Goal: Information Seeking & Learning: Learn about a topic

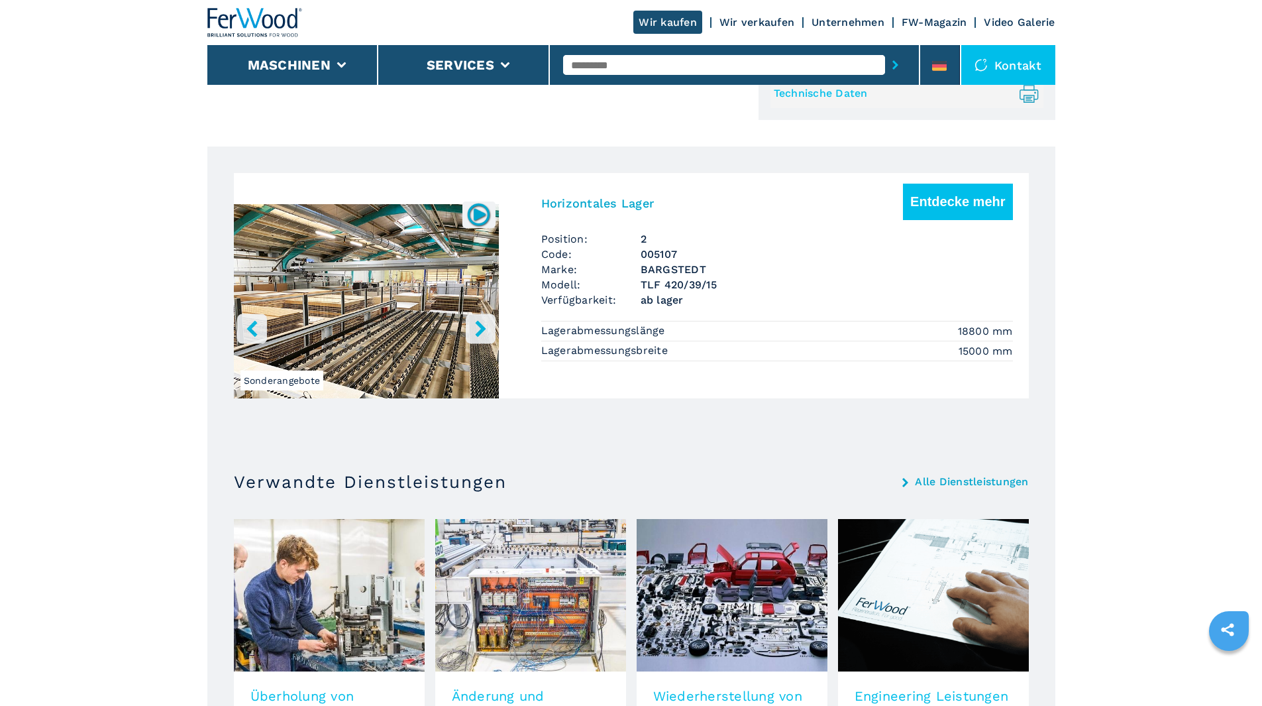
scroll to position [662, 0]
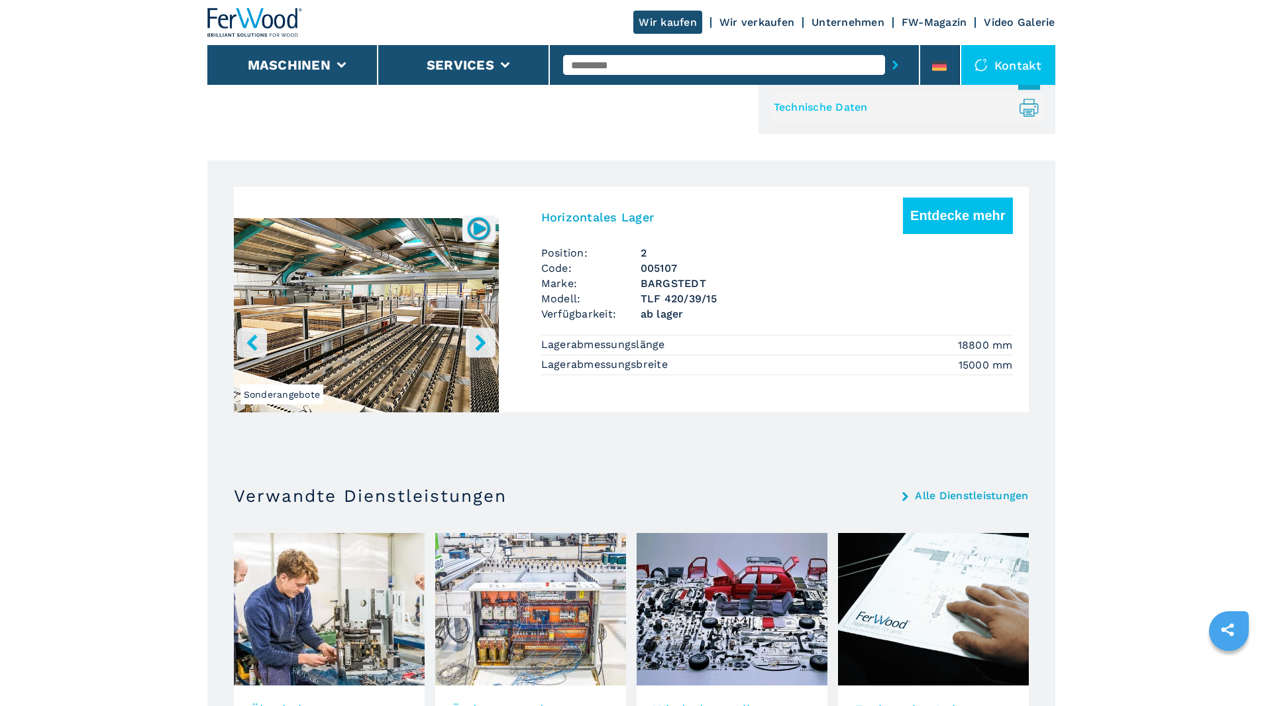
click at [481, 342] on icon "right-button" at bounding box center [480, 342] width 11 height 17
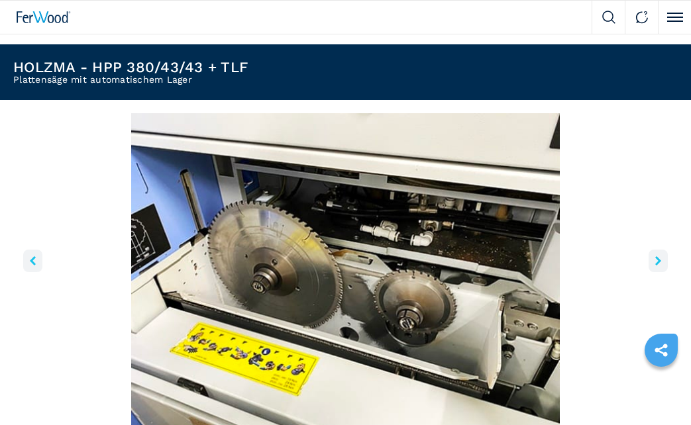
scroll to position [0, 0]
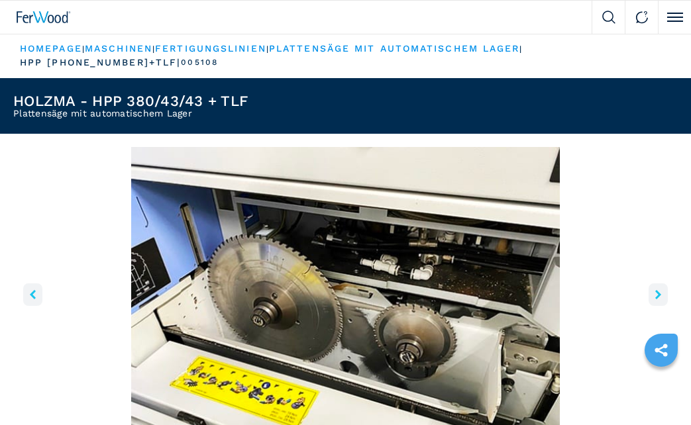
click at [656, 284] on button "right-button" at bounding box center [658, 295] width 19 height 23
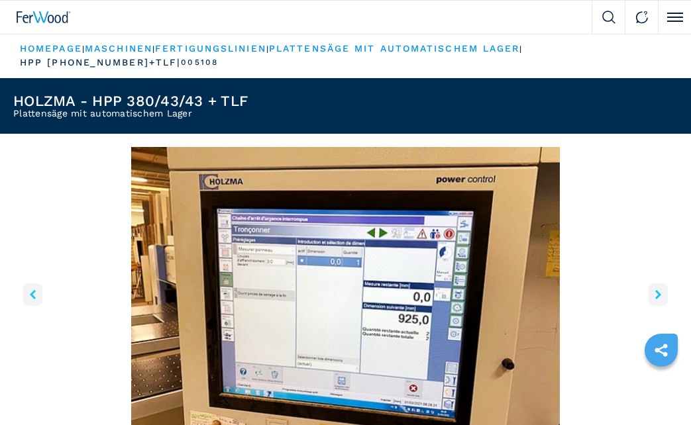
click at [656, 284] on button "right-button" at bounding box center [658, 295] width 19 height 23
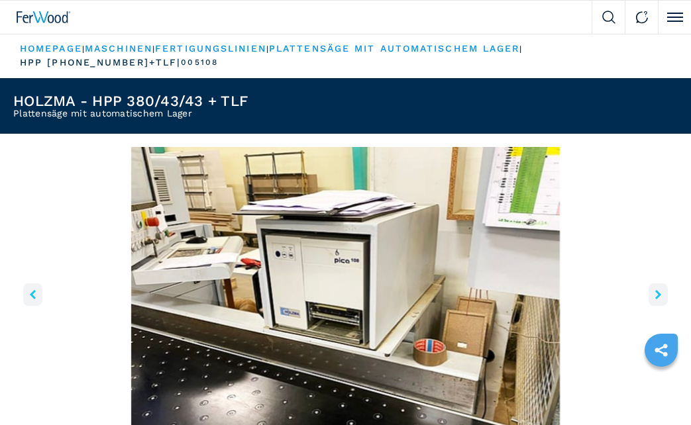
click at [656, 284] on button "right-button" at bounding box center [658, 295] width 19 height 23
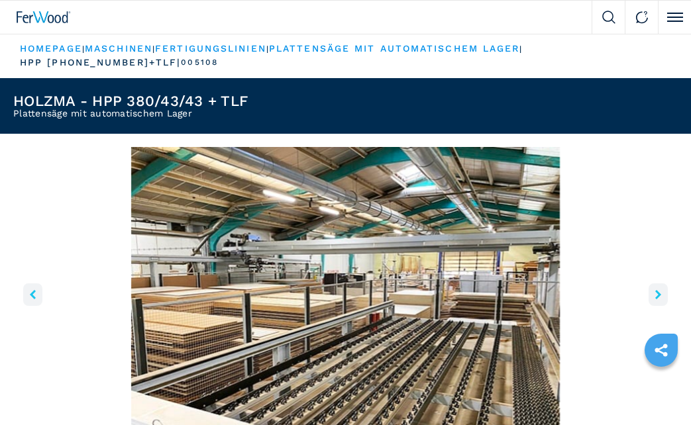
click at [656, 284] on button "right-button" at bounding box center [658, 295] width 19 height 23
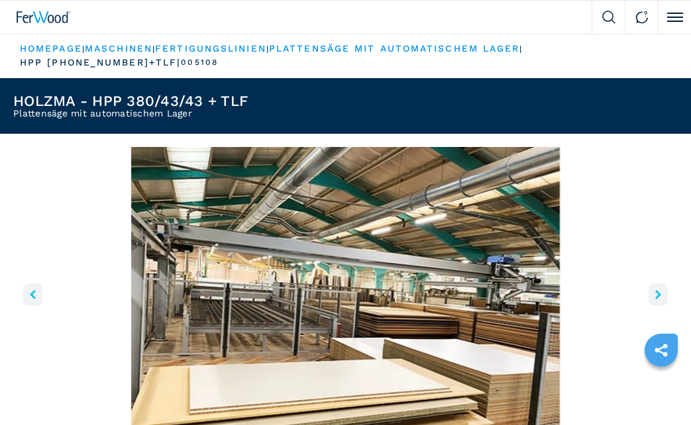
click at [656, 284] on button "right-button" at bounding box center [658, 295] width 19 height 23
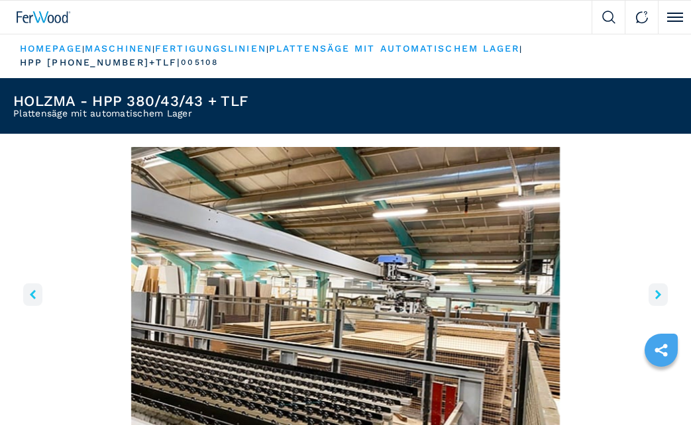
click at [656, 284] on button "right-button" at bounding box center [658, 295] width 19 height 23
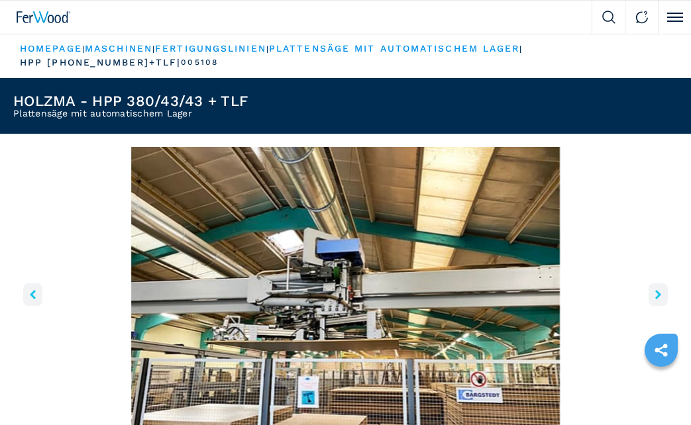
click at [656, 284] on button "right-button" at bounding box center [658, 295] width 19 height 23
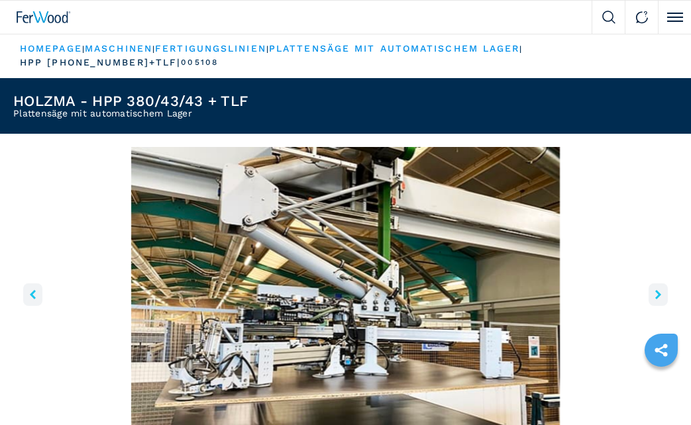
click at [656, 284] on button "right-button" at bounding box center [658, 295] width 19 height 23
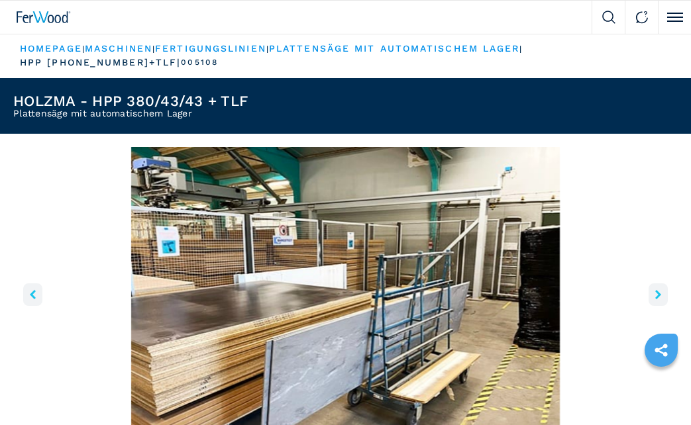
click at [656, 284] on button "right-button" at bounding box center [658, 295] width 19 height 23
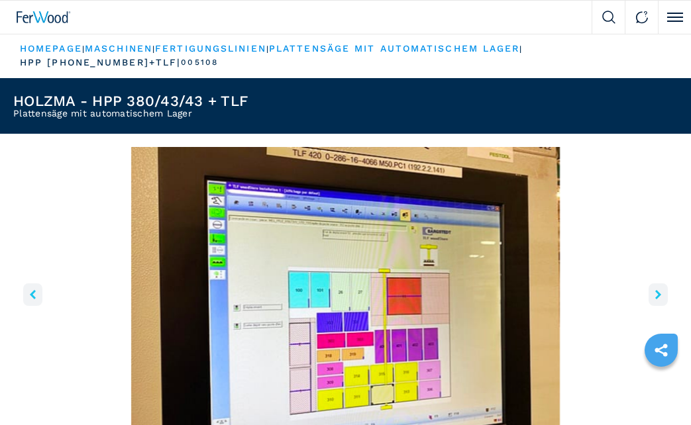
click at [656, 284] on button "right-button" at bounding box center [658, 295] width 19 height 23
